Goal: Task Accomplishment & Management: Manage account settings

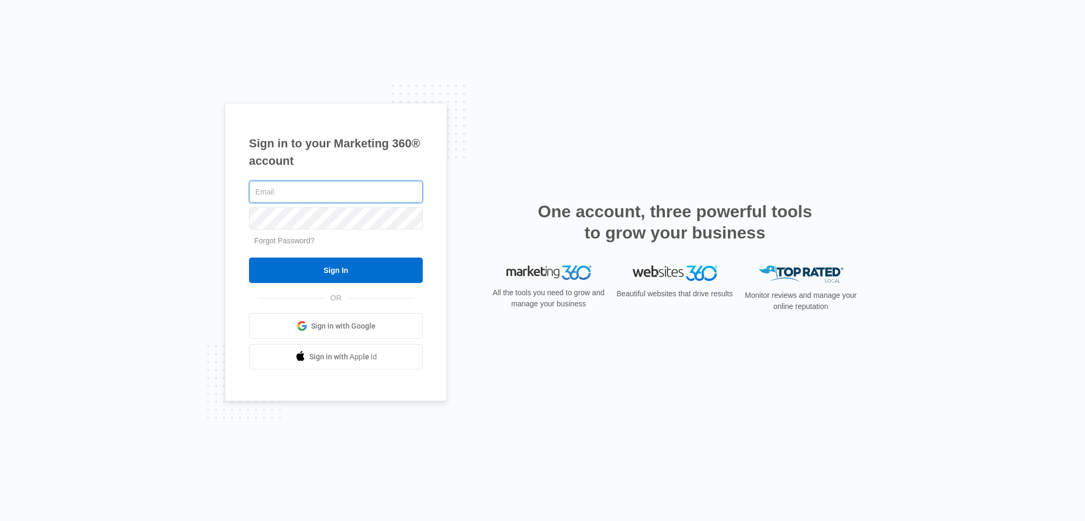
click at [366, 190] on input "text" at bounding box center [336, 192] width 174 height 22
type input "[EMAIL_ADDRESS][DOMAIN_NAME]"
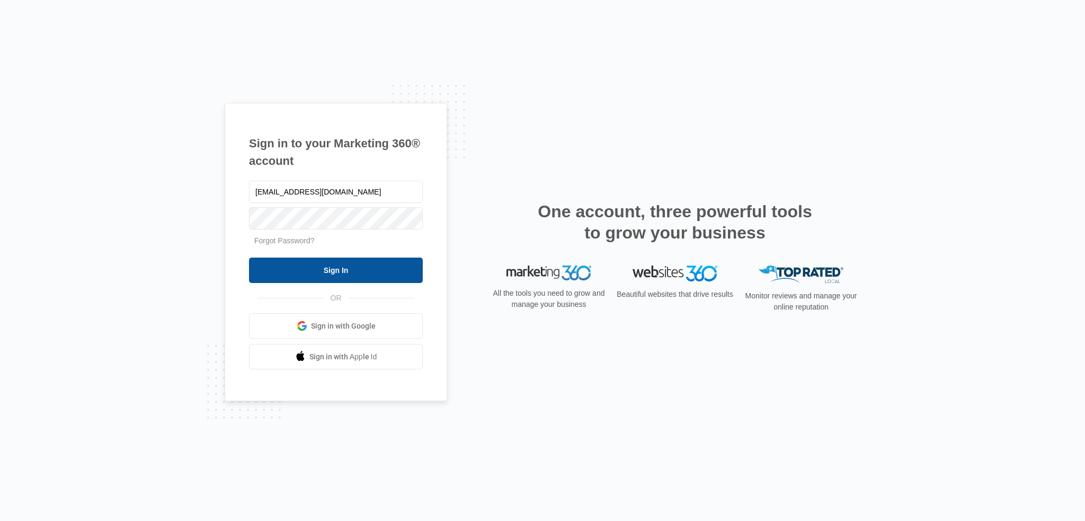
click at [335, 262] on input "Sign In" at bounding box center [336, 270] width 174 height 25
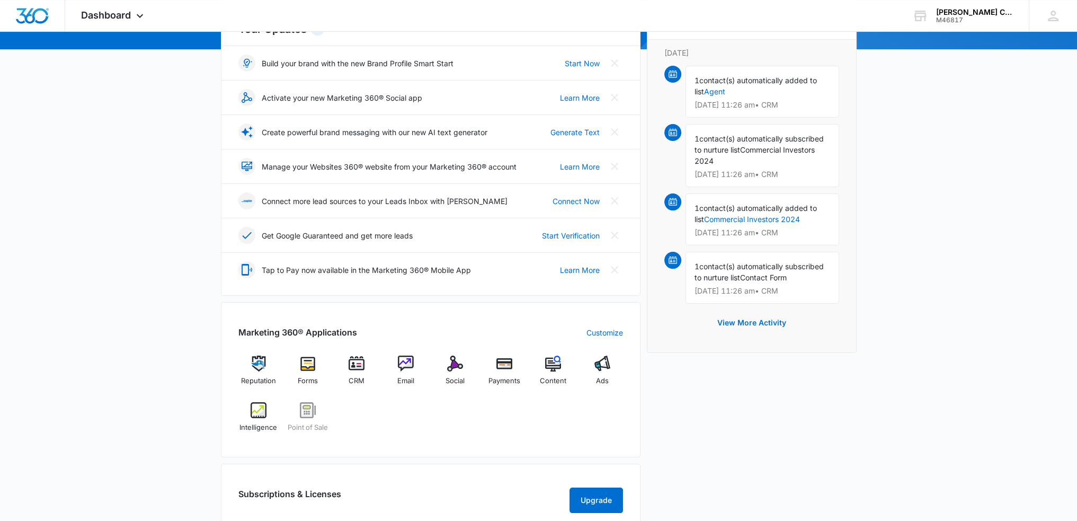
scroll to position [159, 0]
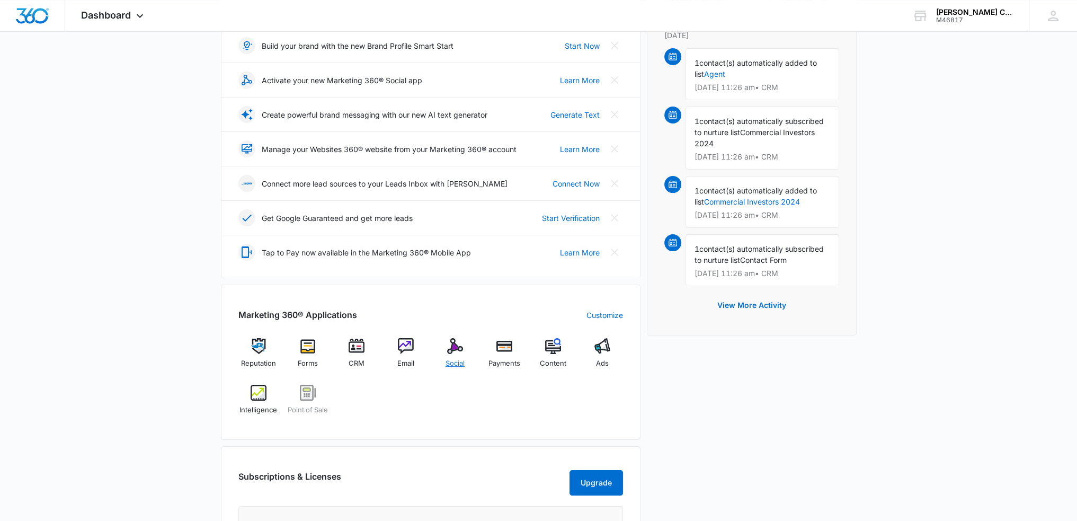
click at [449, 348] on img at bounding box center [455, 346] width 16 height 16
